Goal: Register for event/course

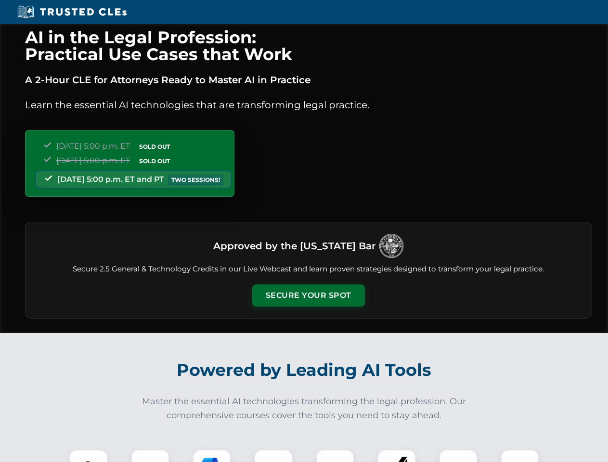
click at [308, 296] on button "Secure Your Spot" at bounding box center [308, 295] width 113 height 22
click at [89, 456] on img at bounding box center [89, 469] width 28 height 28
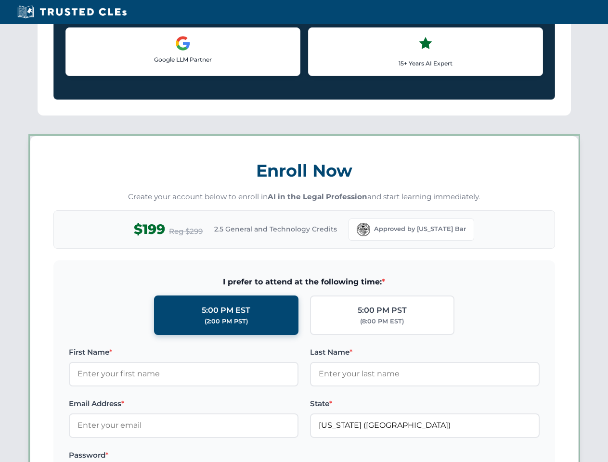
click at [212, 456] on label "Password *" at bounding box center [184, 456] width 230 height 12
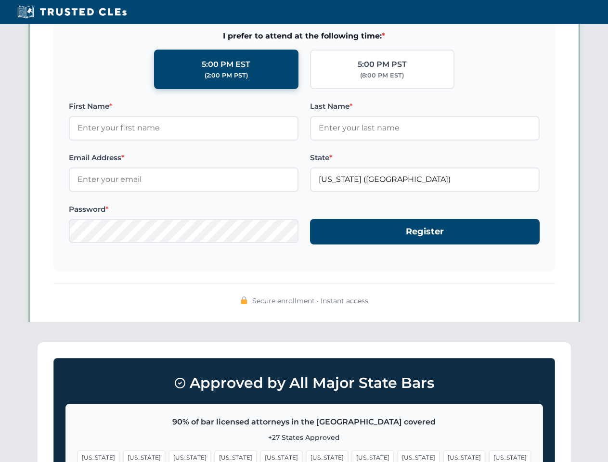
click at [443, 456] on span "[US_STATE]" at bounding box center [464, 458] width 42 height 14
